Goal: Task Accomplishment & Management: Use online tool/utility

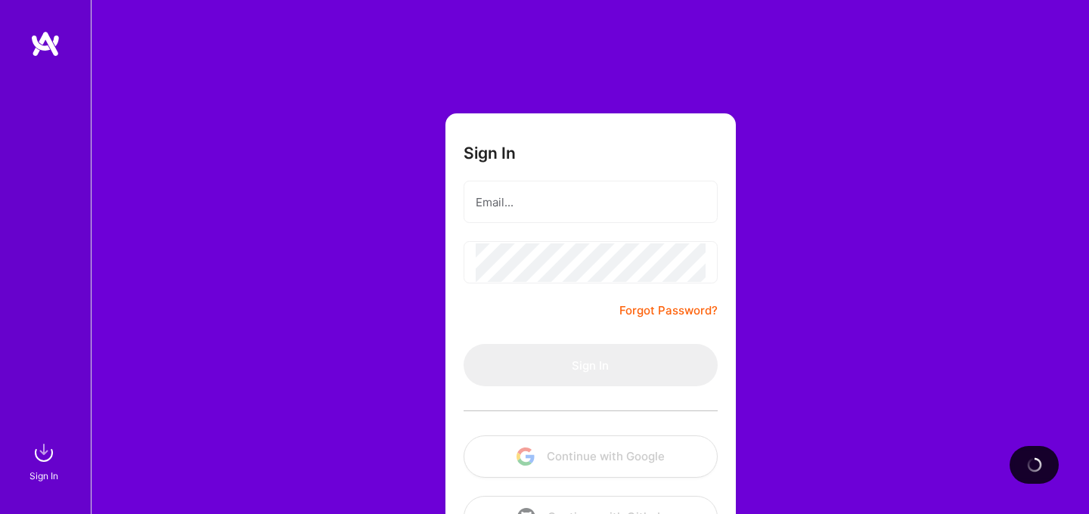
scroll to position [54, 0]
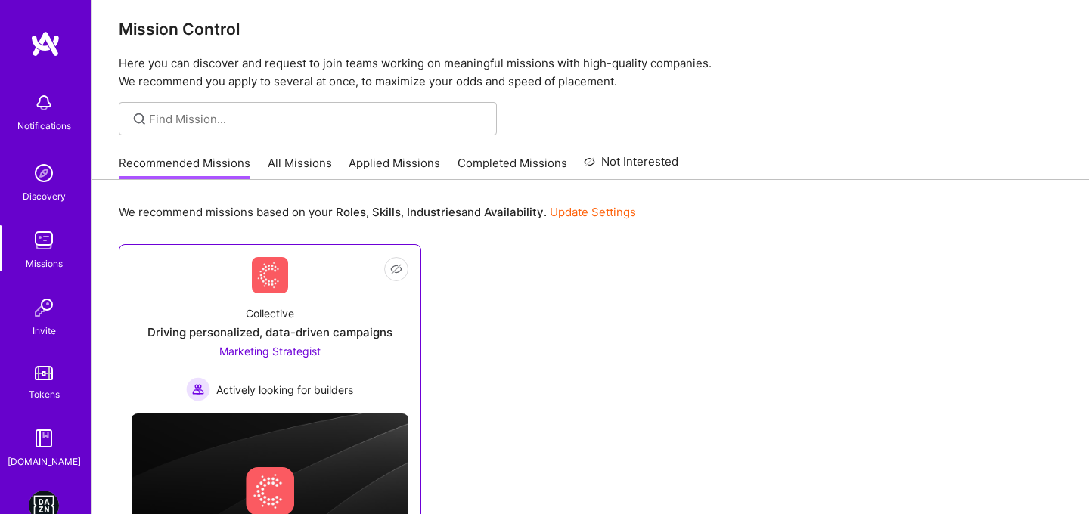
scroll to position [115, 0]
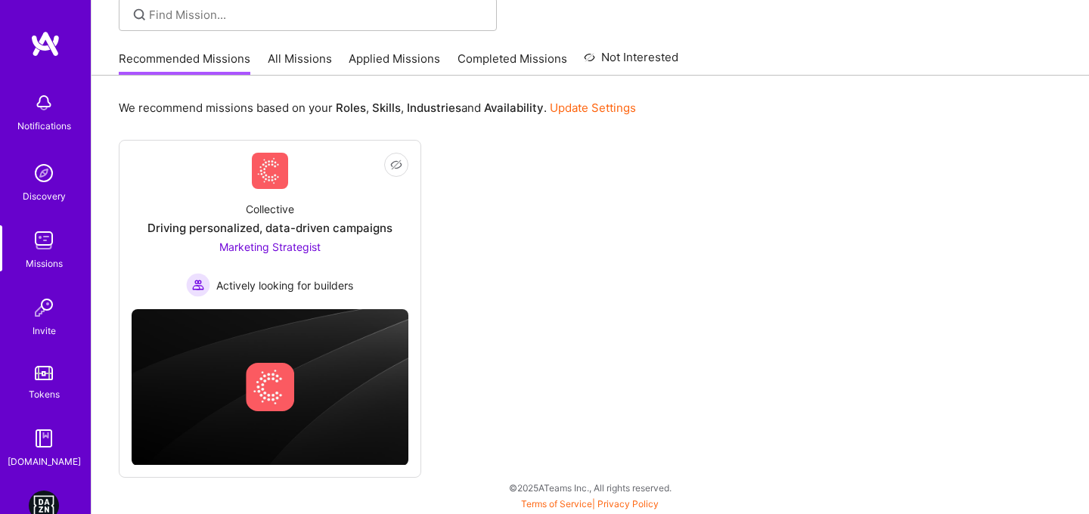
click at [329, 73] on div "Recommended Missions All Missions Applied Missions Completed Missions Not Inter…" at bounding box center [399, 58] width 560 height 33
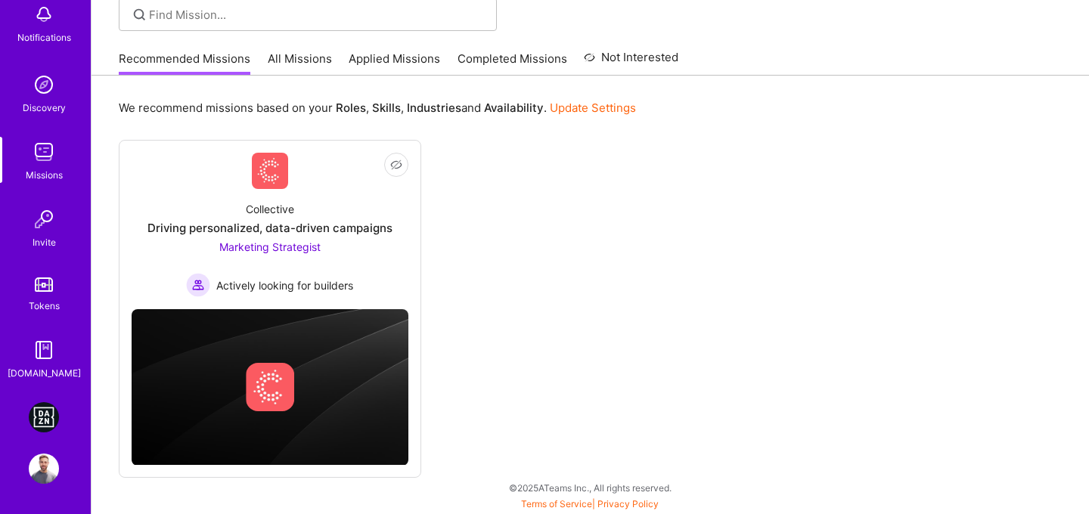
click at [36, 426] on img at bounding box center [44, 417] width 30 height 30
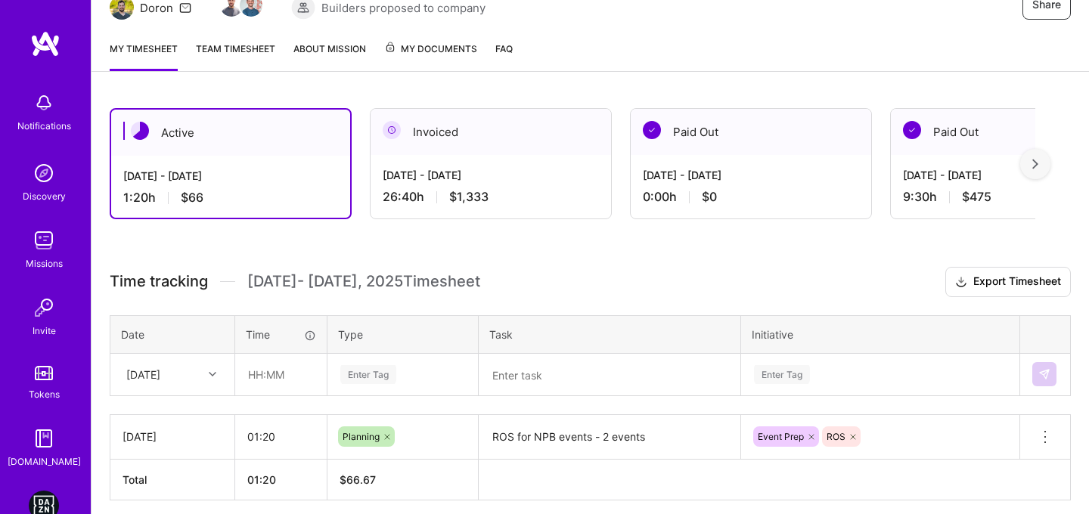
scroll to position [230, 0]
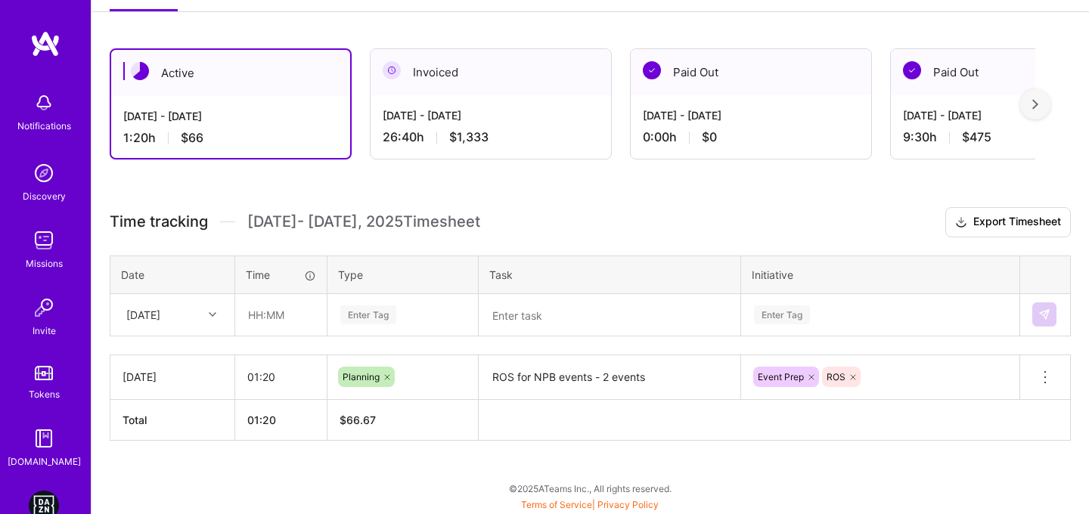
click at [279, 275] on div "Time" at bounding box center [281, 275] width 70 height 16
click at [253, 313] on input "text" at bounding box center [281, 315] width 90 height 40
click at [249, 310] on input "text" at bounding box center [281, 315] width 90 height 40
type input "03:30"
click at [160, 322] on div "[DATE]" at bounding box center [143, 315] width 34 height 16
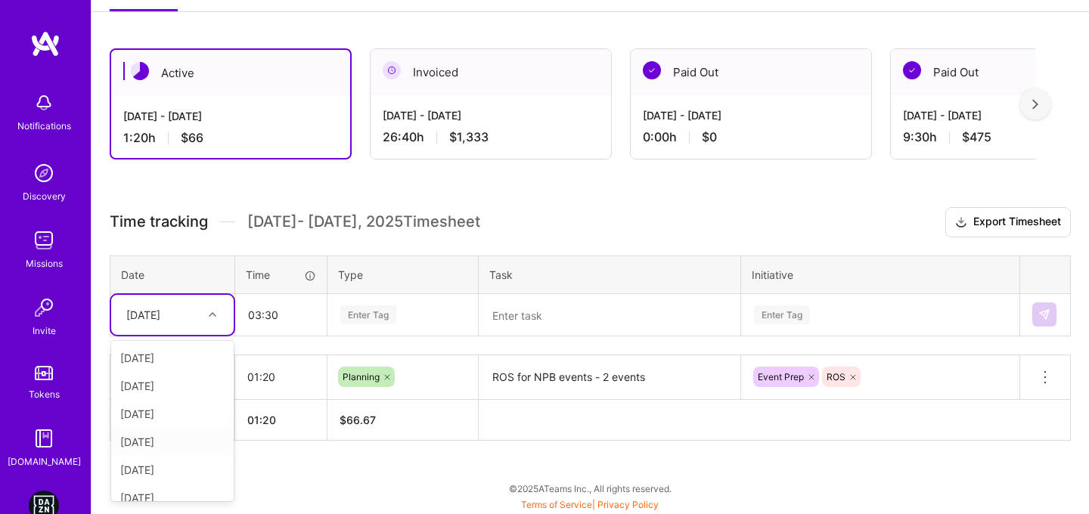
scroll to position [154, 0]
click at [175, 428] on div "[DATE]" at bounding box center [172, 429] width 123 height 28
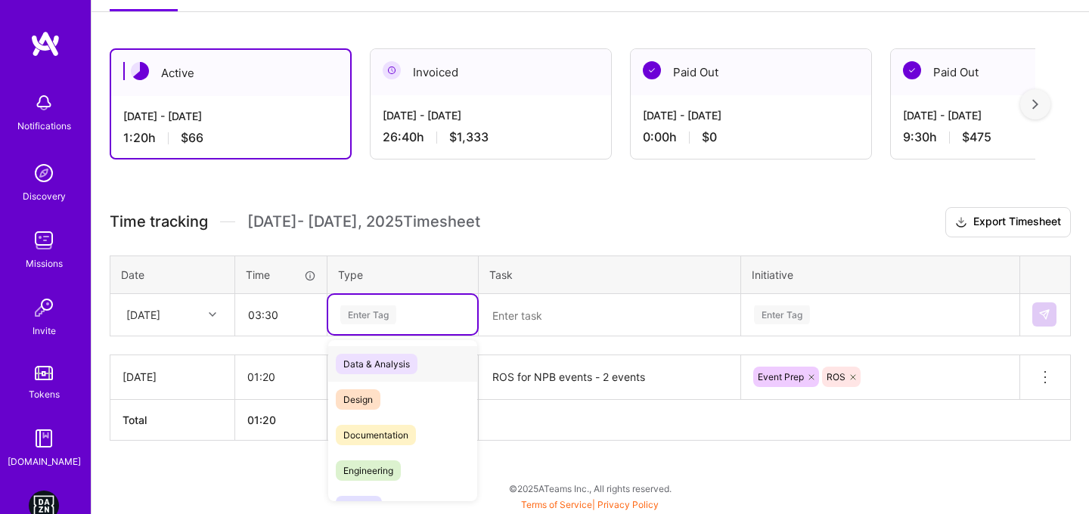
click at [341, 317] on div "Enter Tag" at bounding box center [368, 314] width 56 height 23
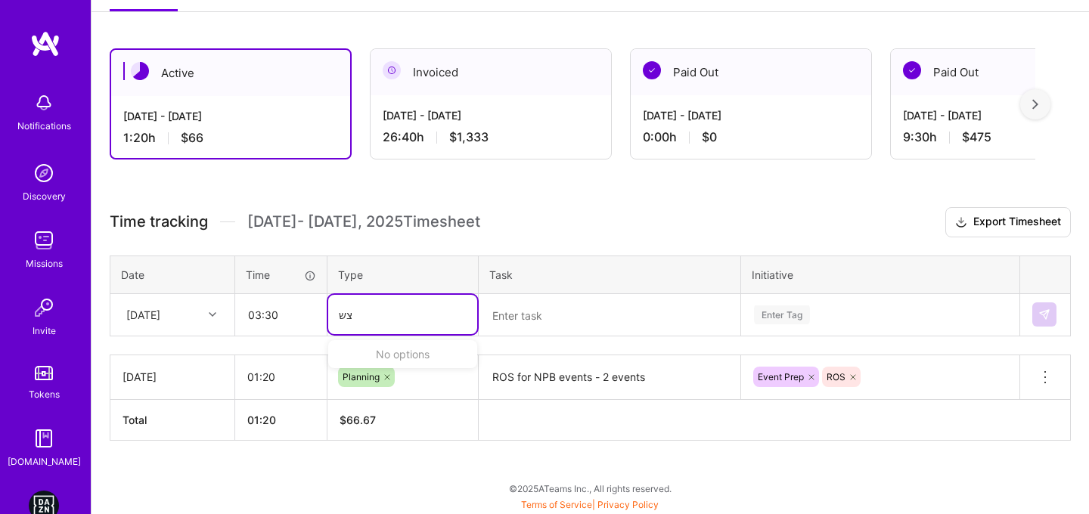
type input "צ"
type input "ma"
click at [391, 354] on span "Management" at bounding box center [371, 364] width 71 height 20
click at [814, 336] on div "Time tracking [DATE] - [DATE] Timesheet Export Timesheet Date Time Type Task In…" at bounding box center [591, 324] width 962 height 234
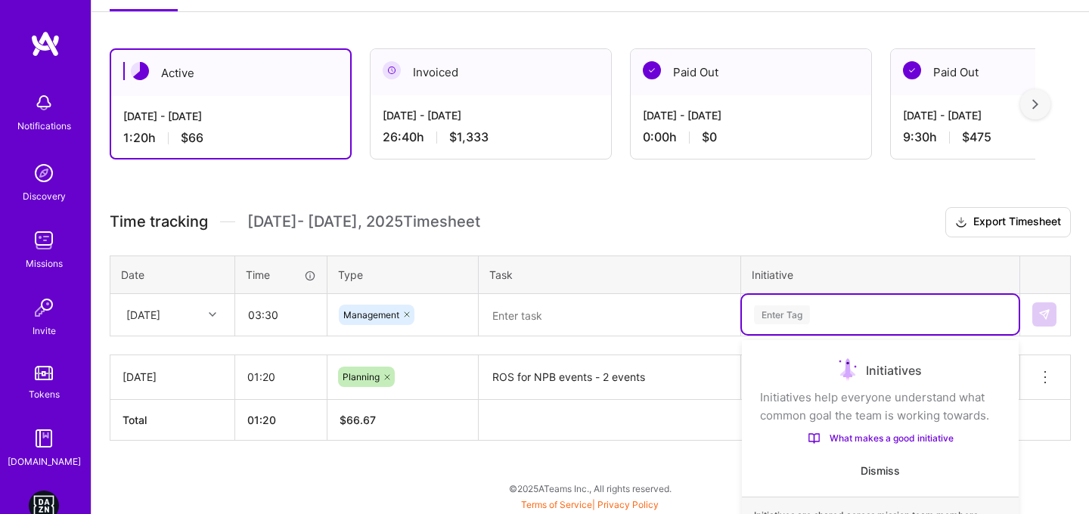
scroll to position [360, 0]
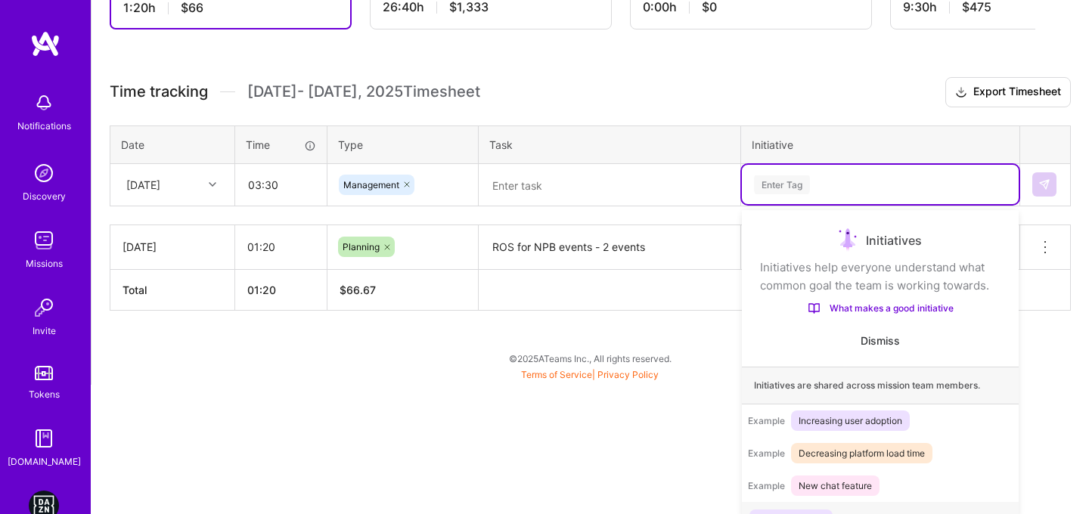
click at [816, 204] on div "option Sponorship PPT focused, 1 of 6. 6 results available. Use Up and Down to …" at bounding box center [880, 184] width 277 height 39
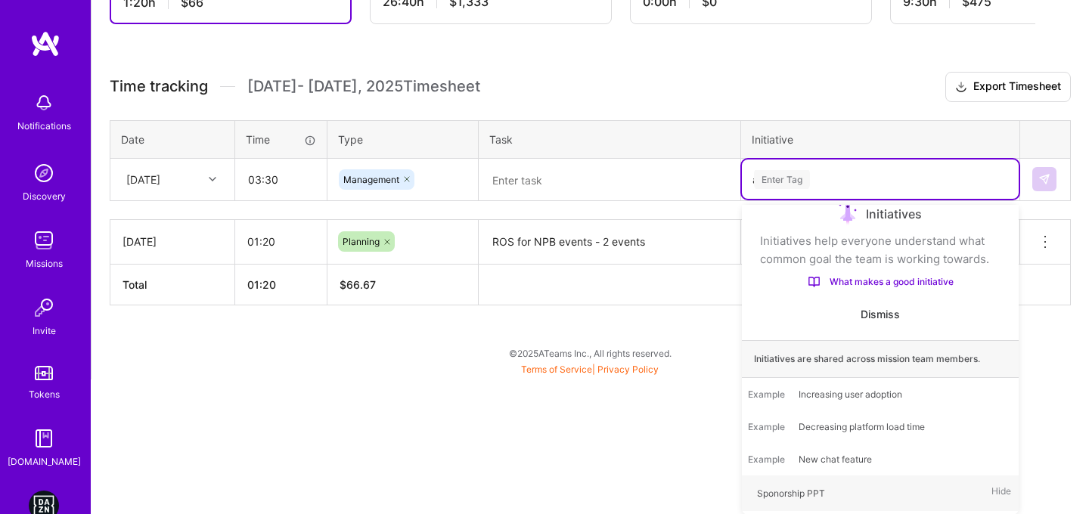
scroll to position [0, 0]
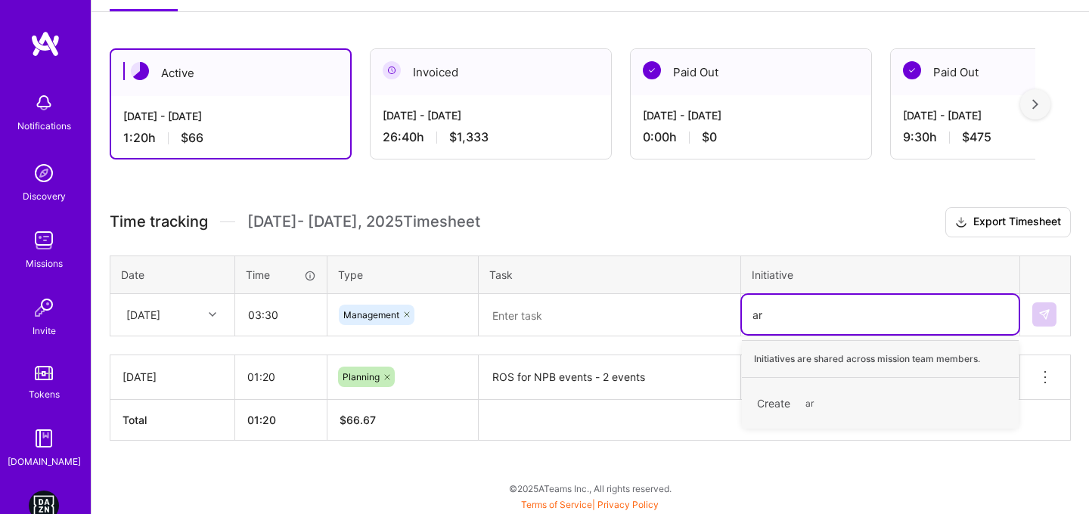
type input "a"
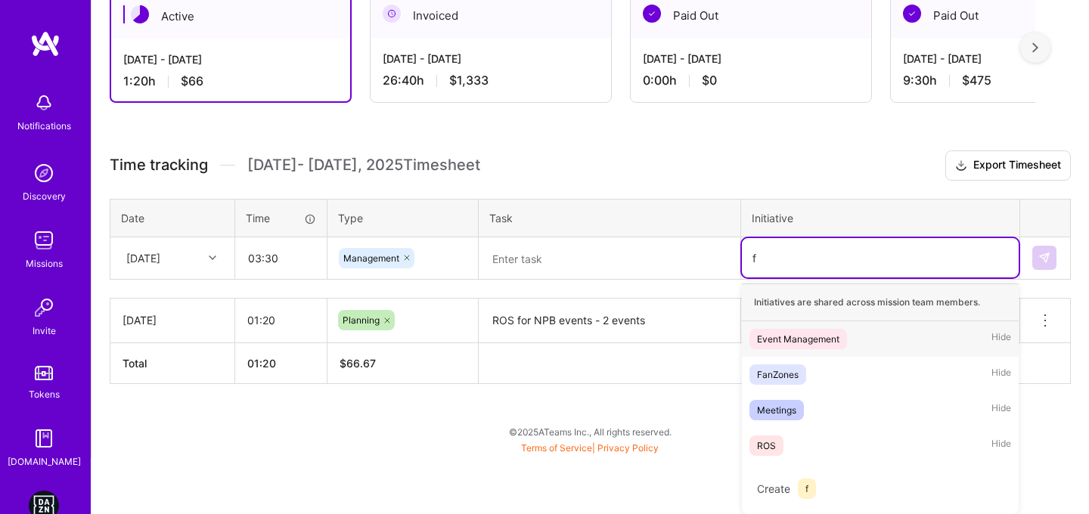
scroll to position [230, 0]
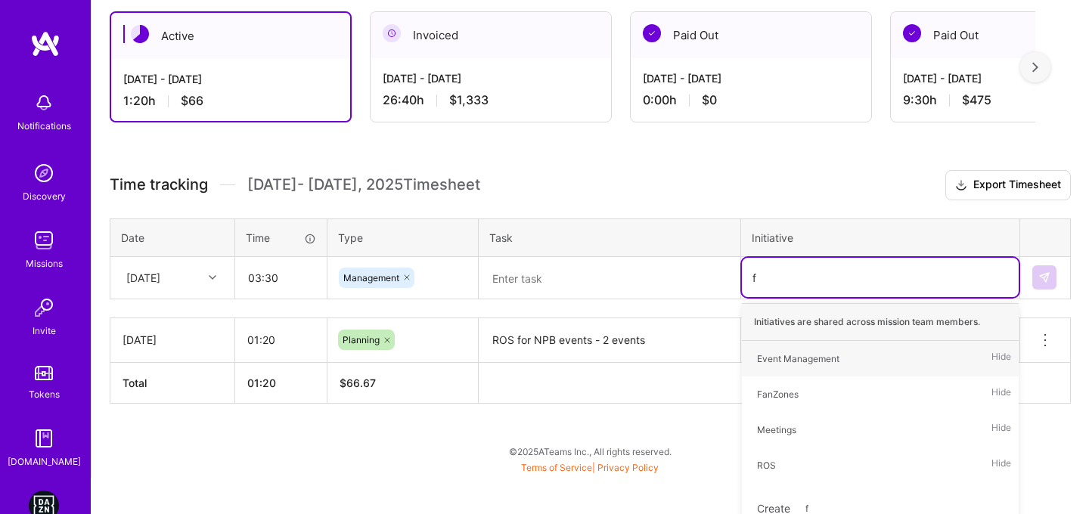
type input "fa"
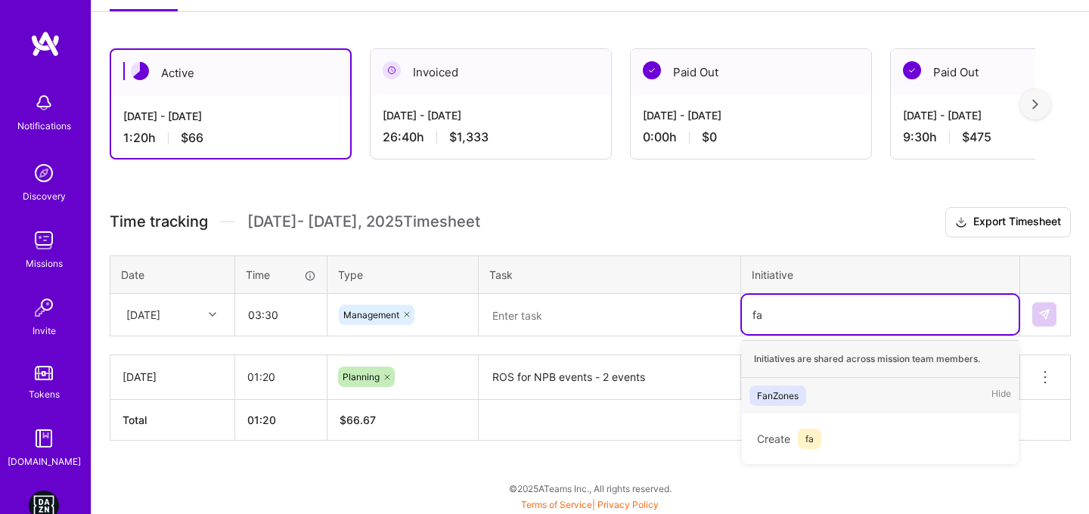
click at [791, 397] on div "FanZones" at bounding box center [778, 396] width 42 height 16
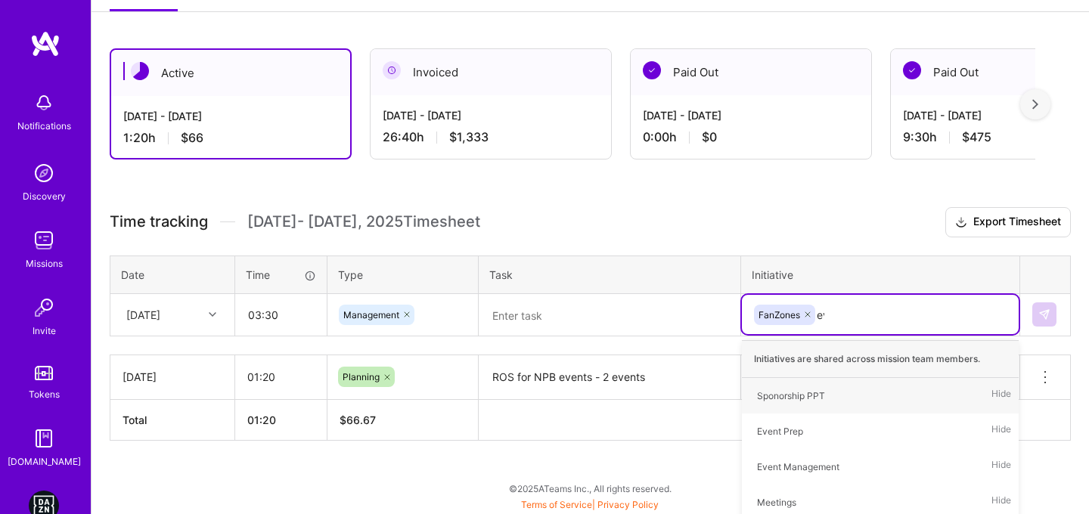
type input "eve"
click at [803, 435] on div "Event Management" at bounding box center [798, 432] width 82 height 16
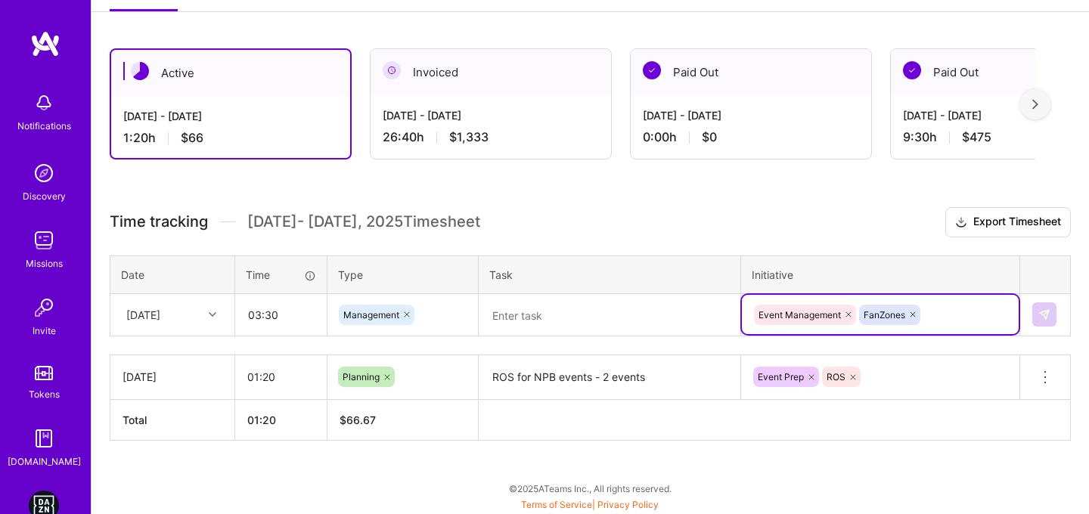
click at [625, 323] on textarea at bounding box center [609, 315] width 259 height 39
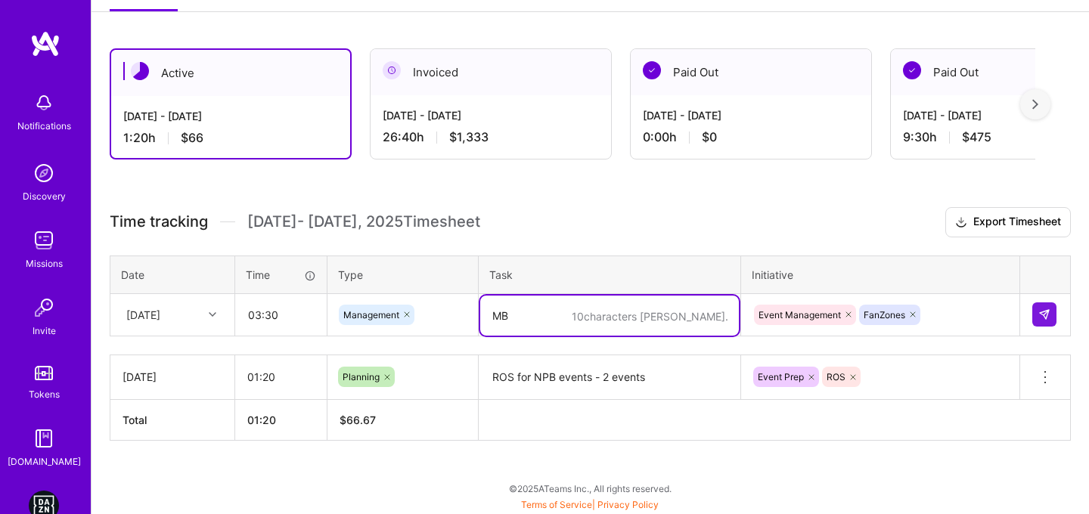
type textarea "M"
click at [494, 314] on textarea "NPB events" at bounding box center [609, 316] width 259 height 40
click at [567, 312] on textarea "2 NPB events" at bounding box center [609, 316] width 259 height 40
paste textarea "Nippon-Ham Fighters v Fukuoka SoftBank Hawks"
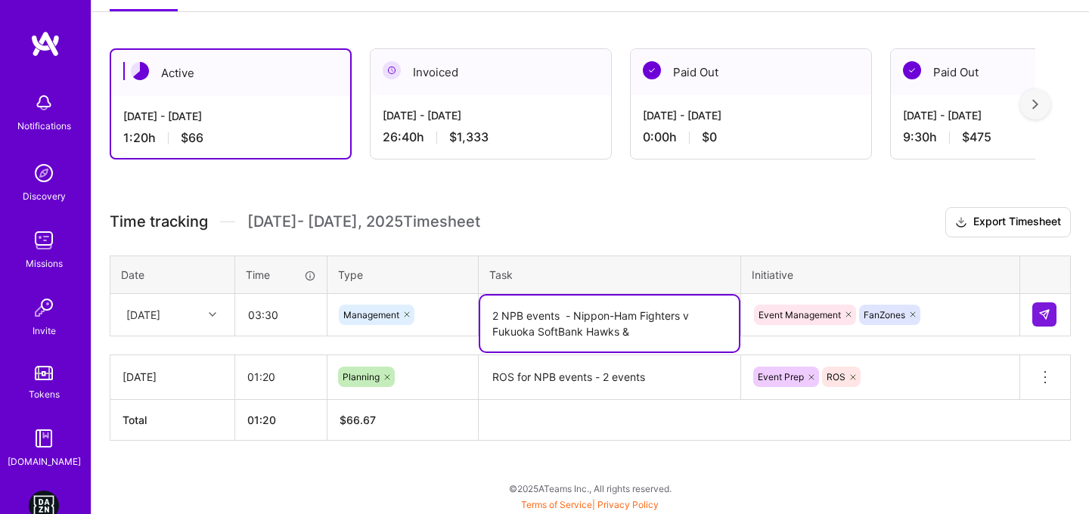
paste textarea "Nippon-Ham Fighters v Fukuoka SoftBank Hawks"
paste textarea "Hanshin Tigers v Yokohama BayStars"
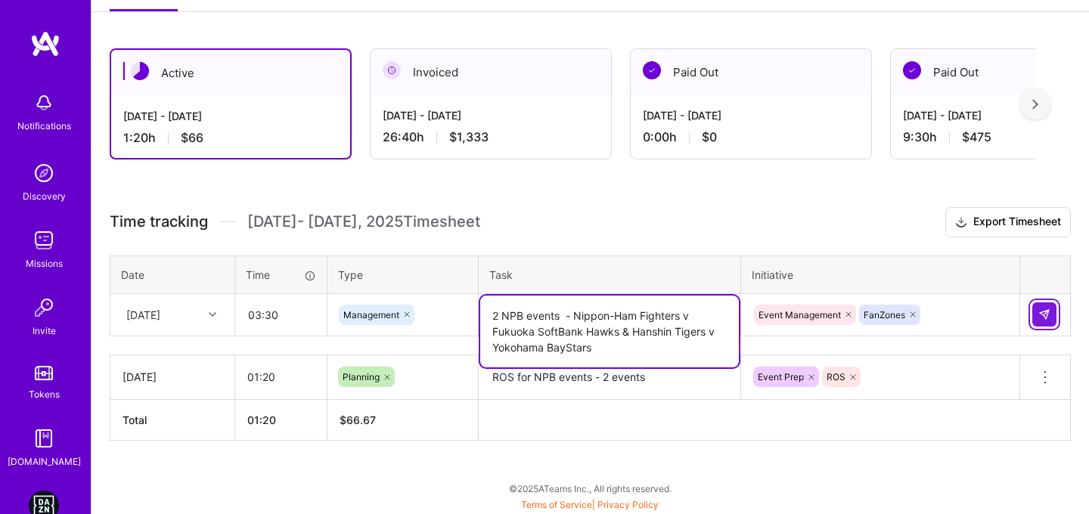
type textarea "2 NPB events - Nippon-Ham Fighters v Fukuoka SoftBank Hawks & Hanshin Tigers v …"
click at [1039, 319] on img at bounding box center [1045, 315] width 12 height 12
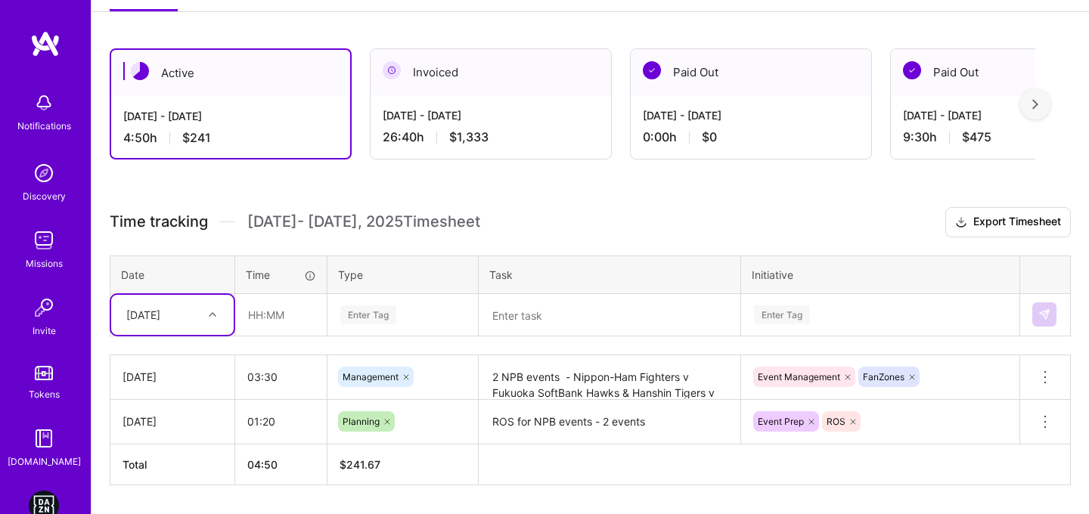
scroll to position [275, 0]
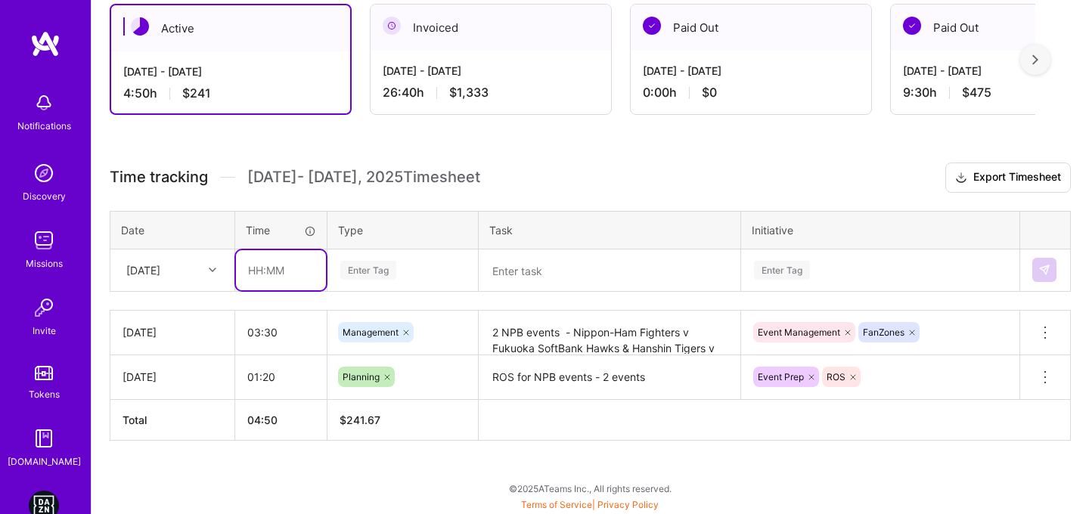
click at [245, 262] on input "text" at bounding box center [281, 270] width 90 height 40
type input "4"
type input "00:45"
click at [191, 263] on div "[DATE]" at bounding box center [161, 270] width 84 height 25
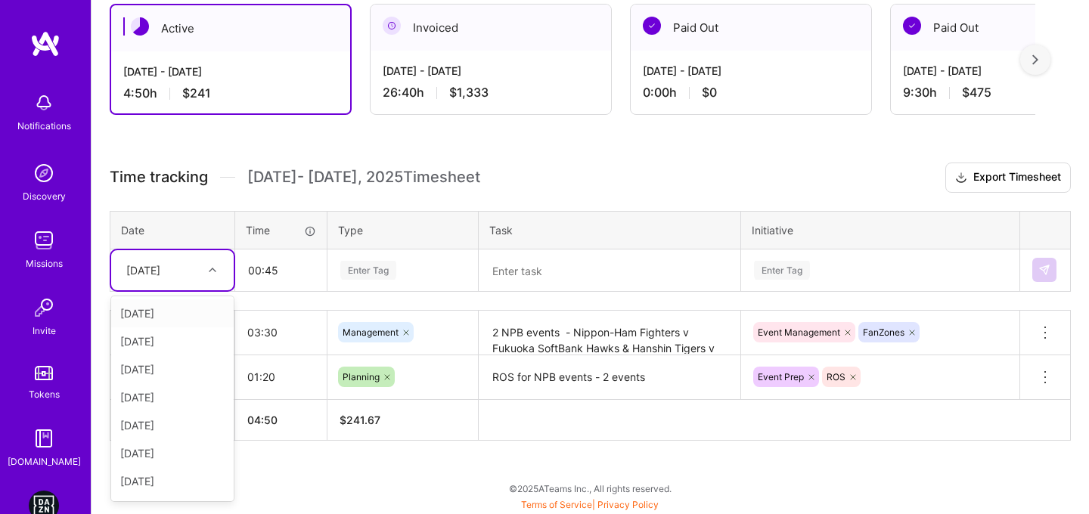
click at [369, 264] on div "Enter Tag" at bounding box center [368, 270] width 56 height 23
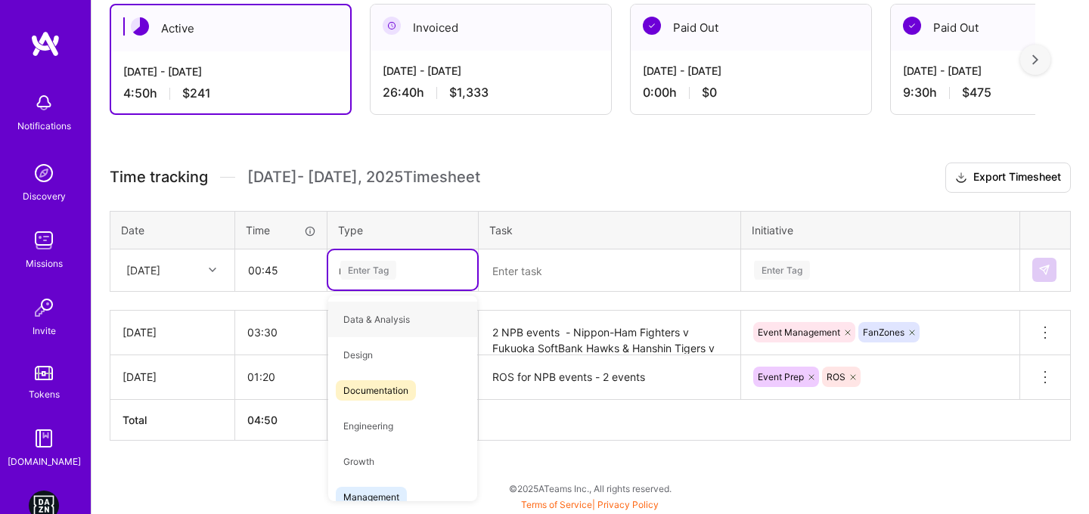
type input "me"
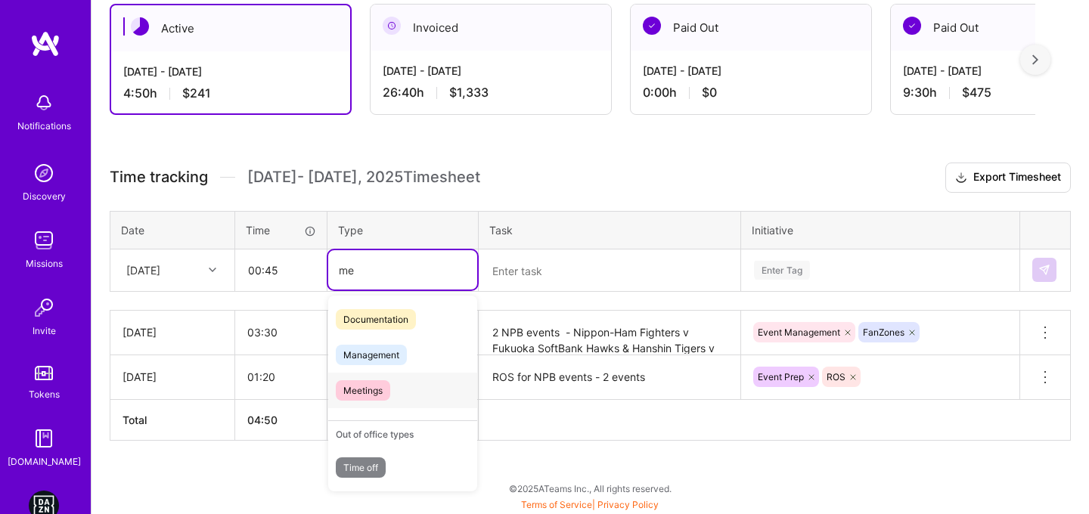
click at [378, 396] on span "Meetings" at bounding box center [363, 391] width 54 height 20
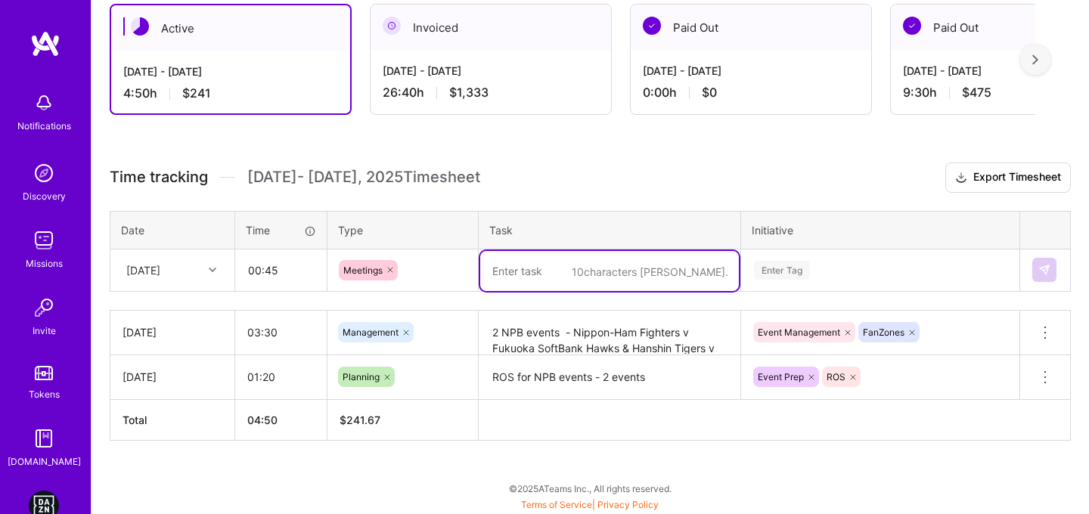
click at [586, 270] on textarea at bounding box center [609, 271] width 259 height 40
paste textarea "Event Operations Process"
type textarea "Event Operations Process"
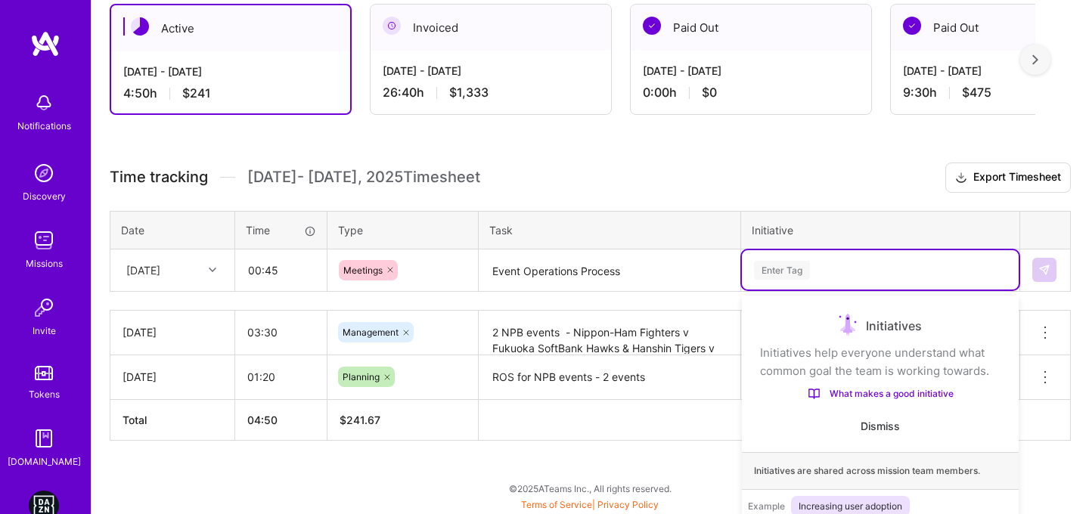
click at [800, 284] on div "option Event Management, selected. option Sponorship PPT focused, 1 of 6. 6 res…" at bounding box center [880, 269] width 277 height 39
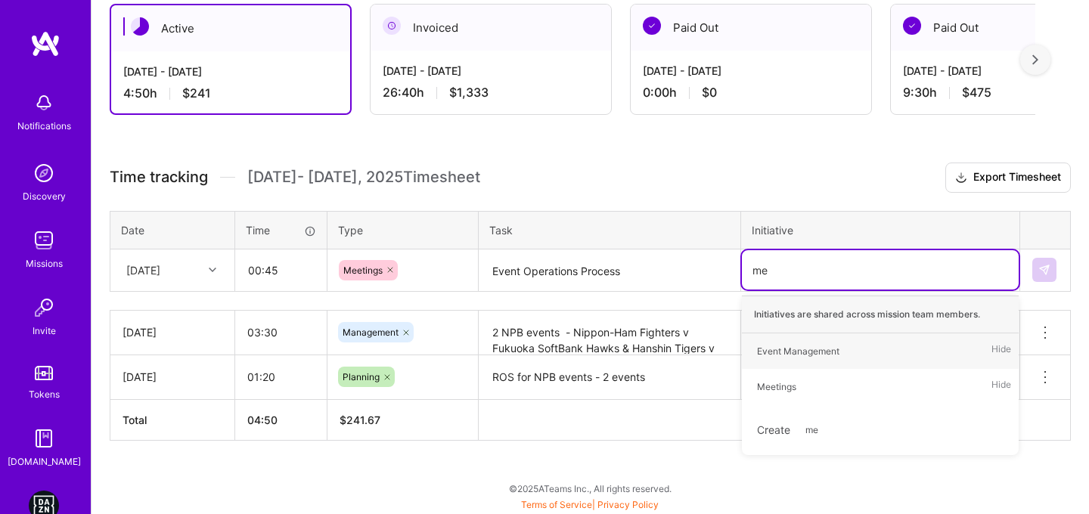
type input "mee"
click at [766, 345] on div "Meetings" at bounding box center [776, 351] width 39 height 16
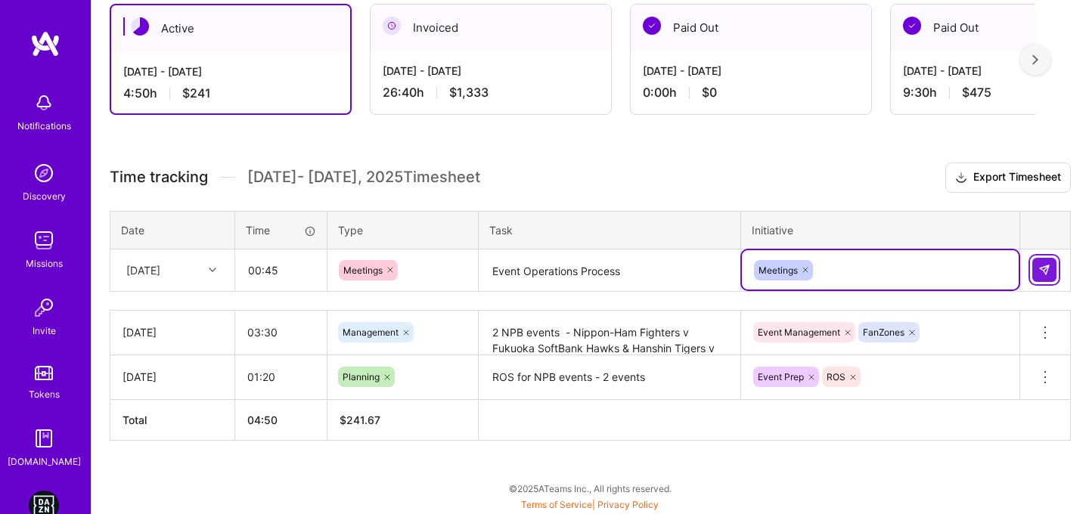
click at [1033, 268] on button at bounding box center [1045, 270] width 24 height 24
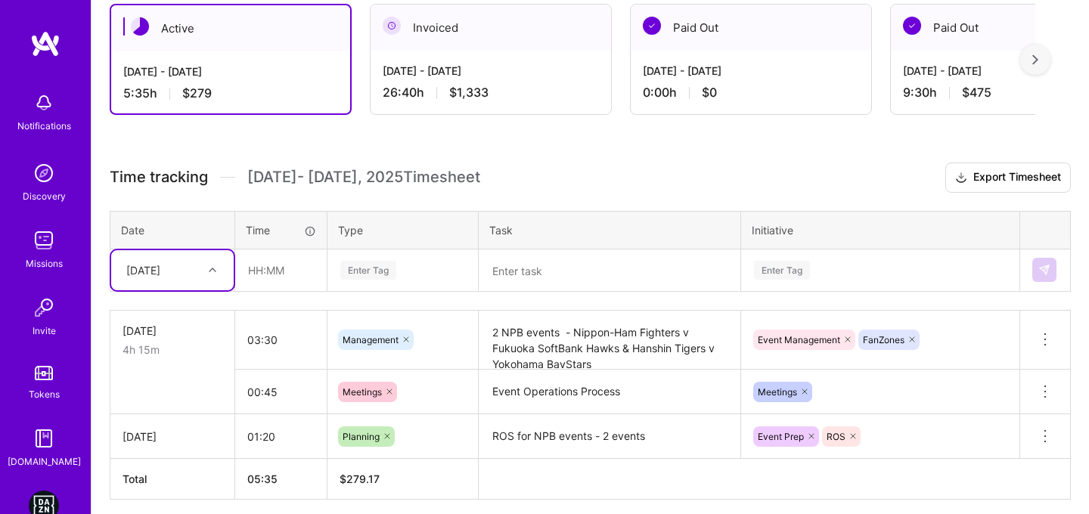
scroll to position [334, 0]
